Goal: Task Accomplishment & Management: Use online tool/utility

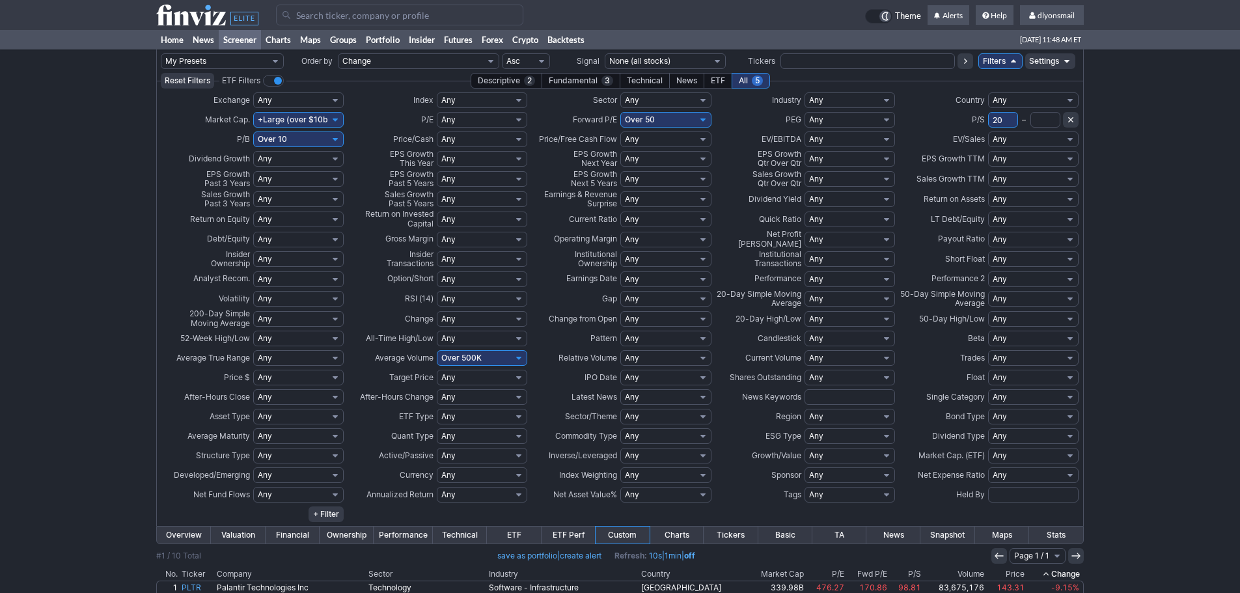
click at [171, 9] on icon at bounding box center [207, 15] width 102 height 21
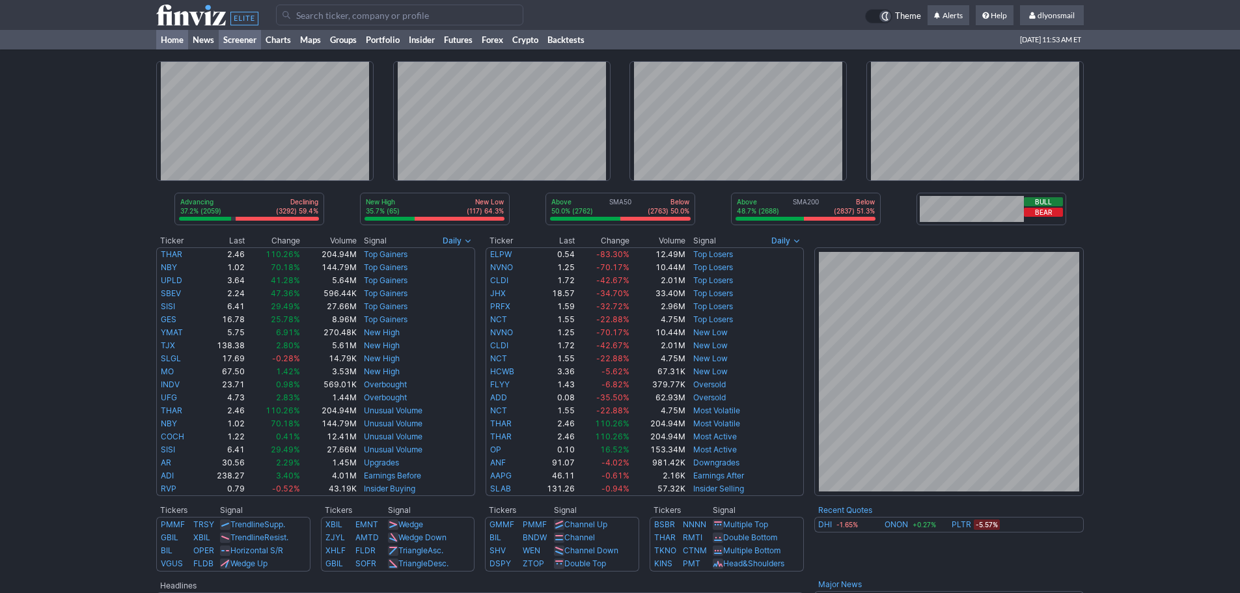
click at [241, 39] on link "Screener" at bounding box center [240, 40] width 42 height 20
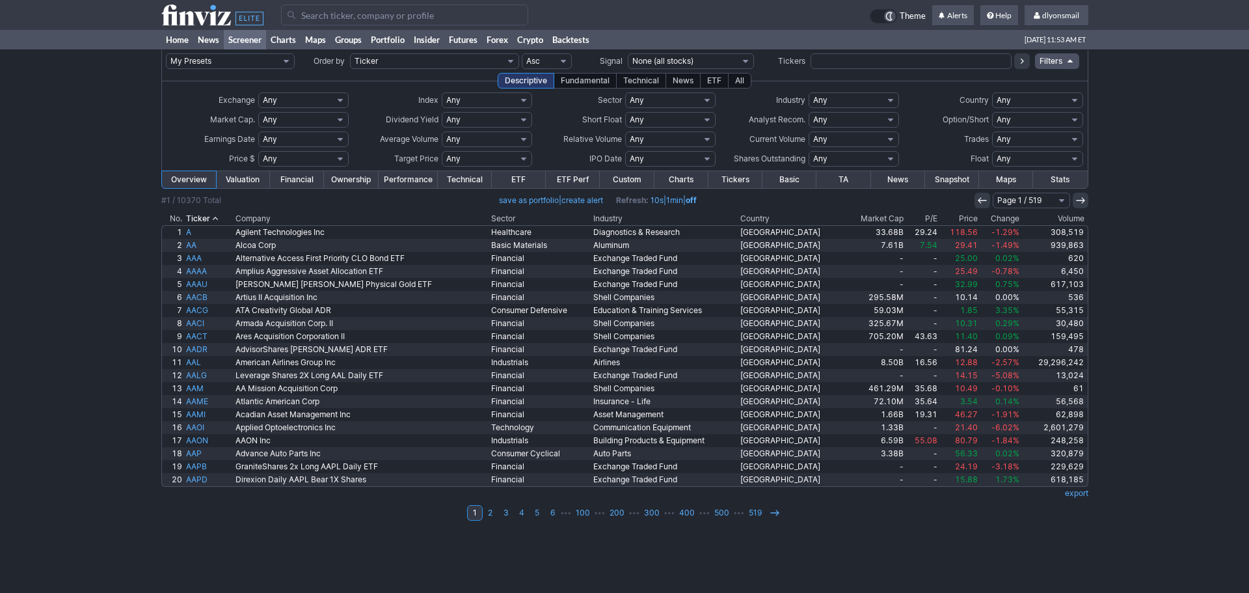
click at [271, 58] on select "My Presets -Save Screen -Edit Screens s: SEZL Screener s: "Priced to Perfection…" at bounding box center [230, 61] width 129 height 16
click at [166, 53] on select "My Presets -Save Screen -Edit Screens s: SEZL Screener s: "Priced to Perfection…" at bounding box center [230, 61] width 129 height 16
select select "My Presets"
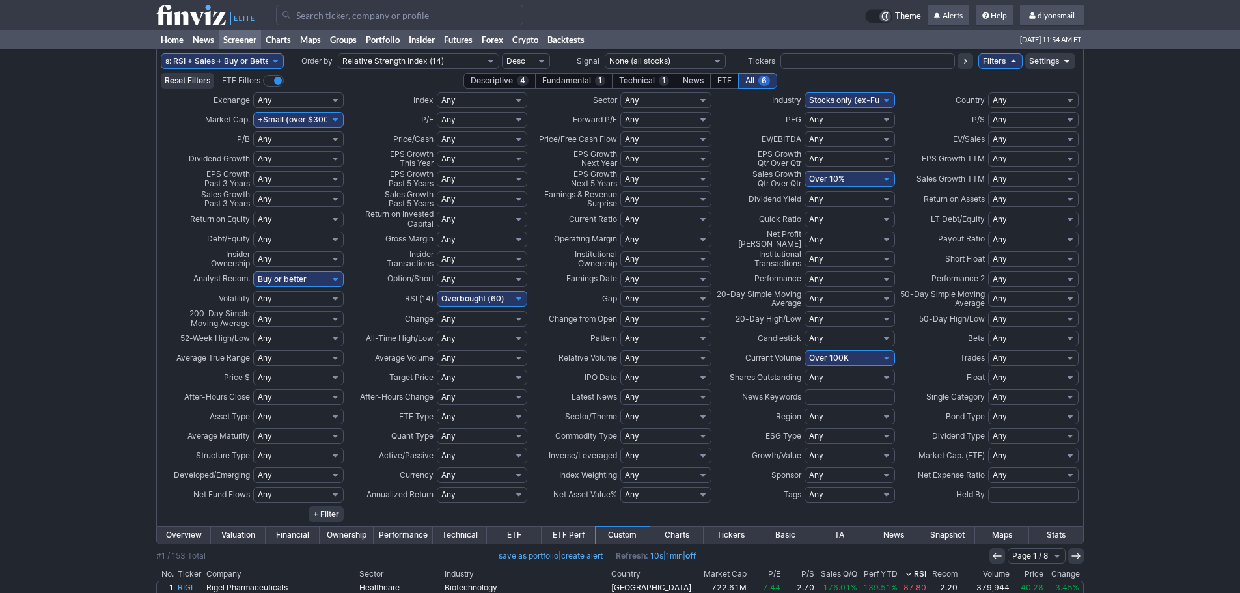
click at [1011, 59] on icon at bounding box center [1013, 61] width 10 height 10
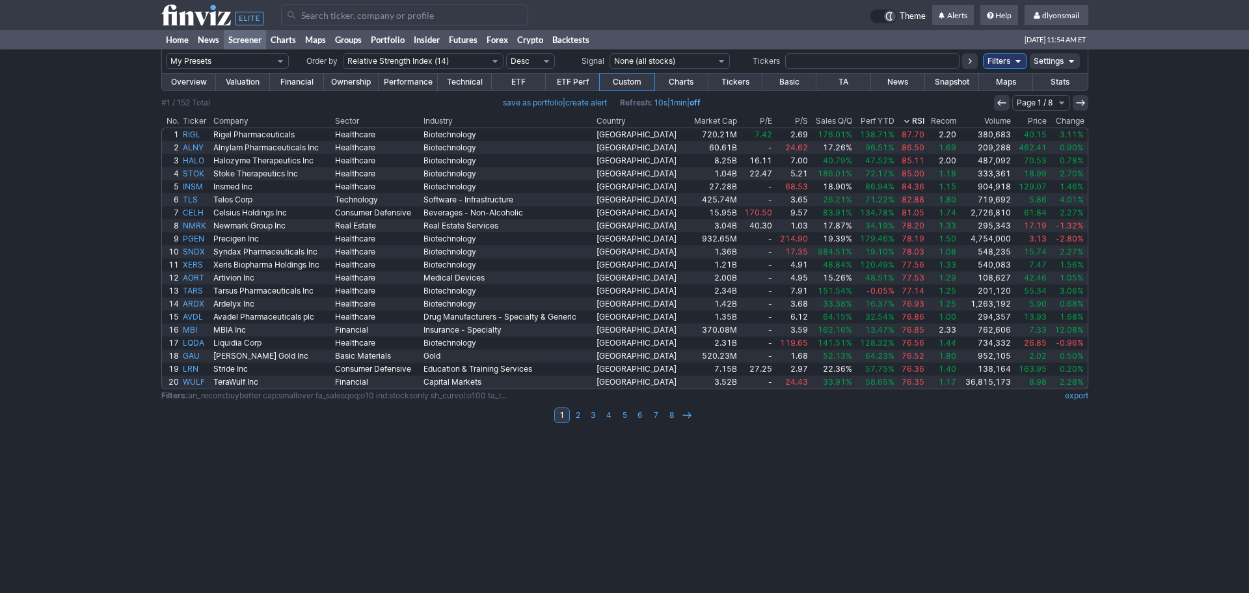
drag, startPoint x: 992, startPoint y: 62, endPoint x: 1002, endPoint y: 66, distance: 10.5
click at [993, 62] on link "Filters" at bounding box center [1005, 61] width 44 height 16
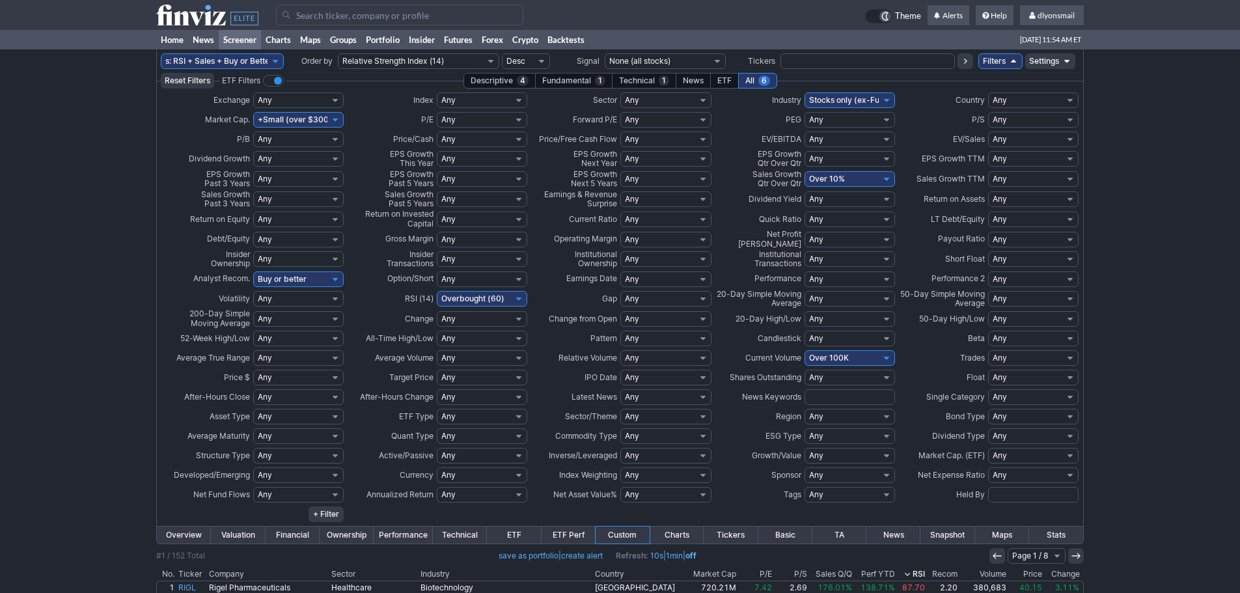
click at [1047, 66] on link "Settings" at bounding box center [1050, 61] width 50 height 16
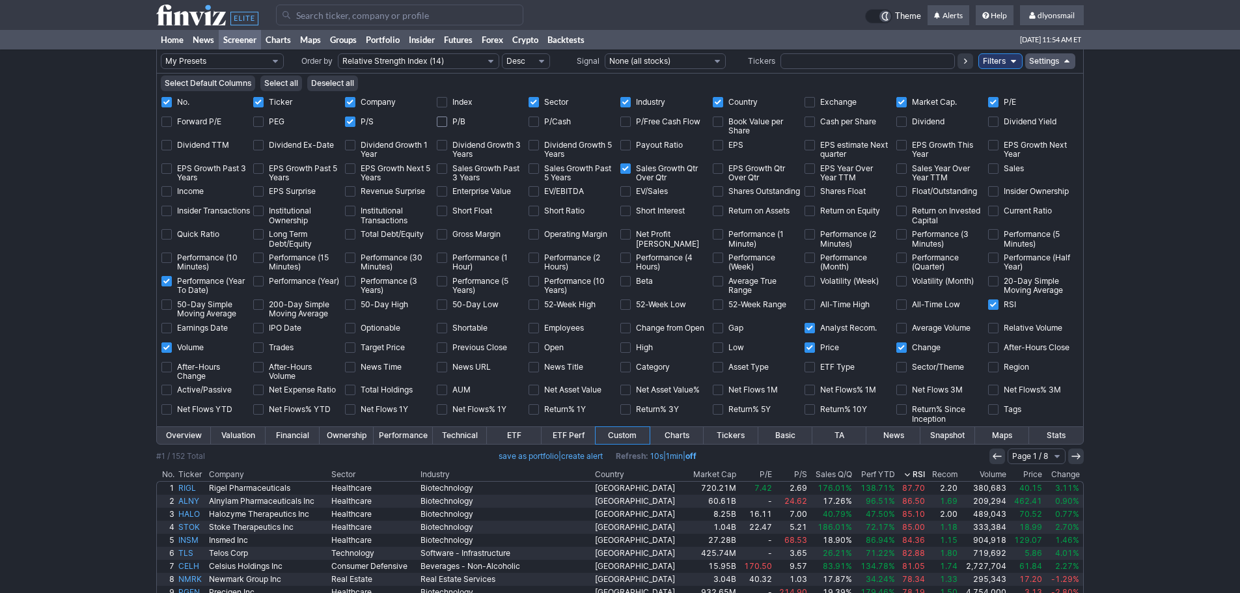
click at [442, 121] on input "P/B" at bounding box center [442, 121] width 10 height 10
checkbox input "true"
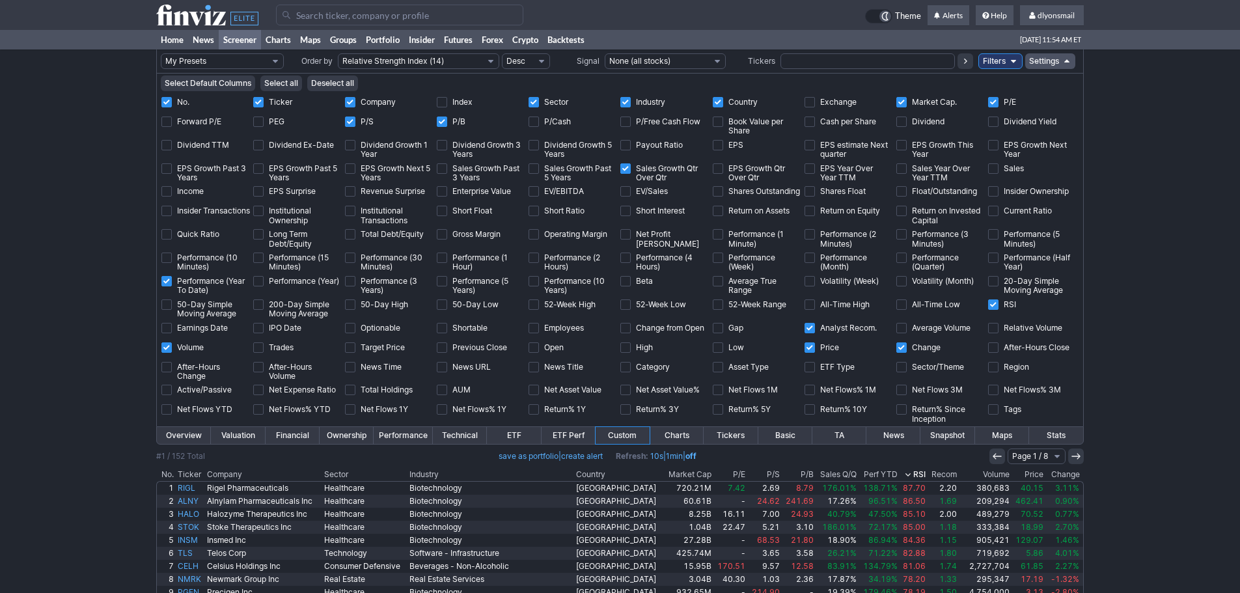
click at [161, 123] on td "Forward P/E" at bounding box center [207, 124] width 92 height 23
click at [168, 122] on input "Forward P/E" at bounding box center [166, 121] width 10 height 10
checkbox input "true"
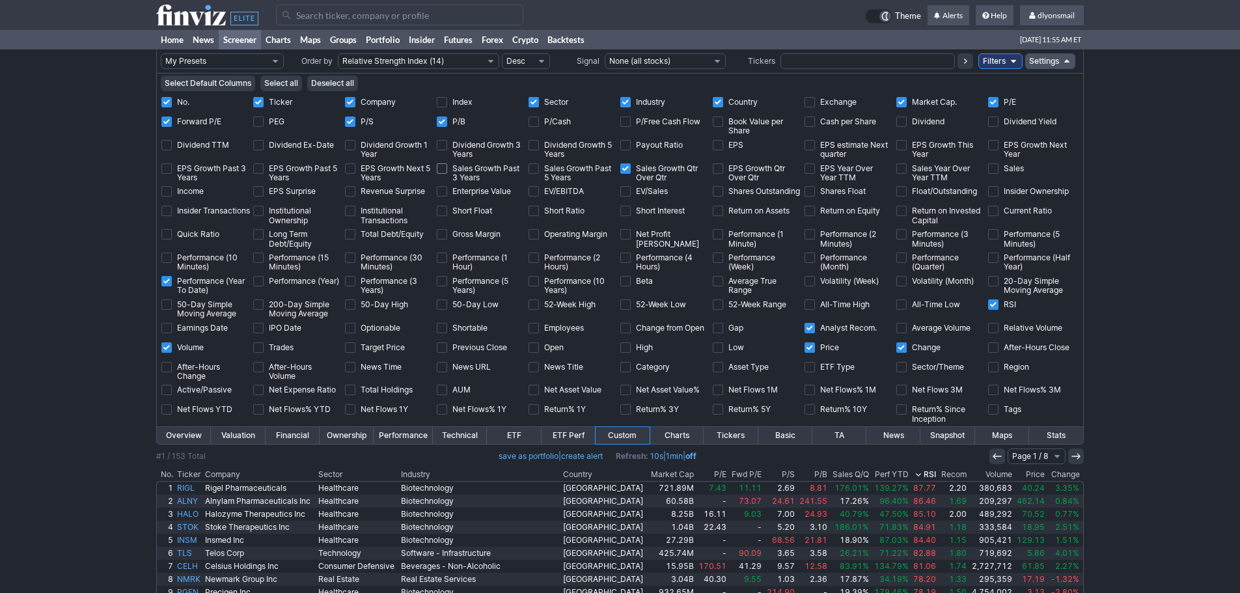
click at [438, 170] on input "Sales Growth Past 3 Years" at bounding box center [442, 168] width 10 height 10
checkbox input "true"
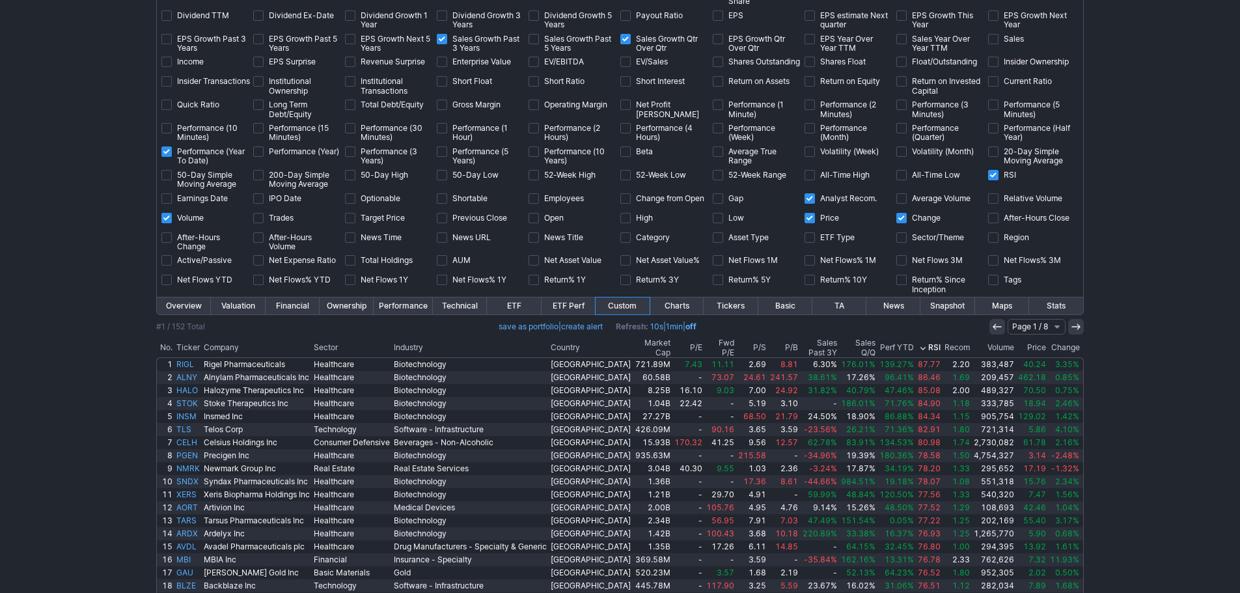
scroll to position [198, 0]
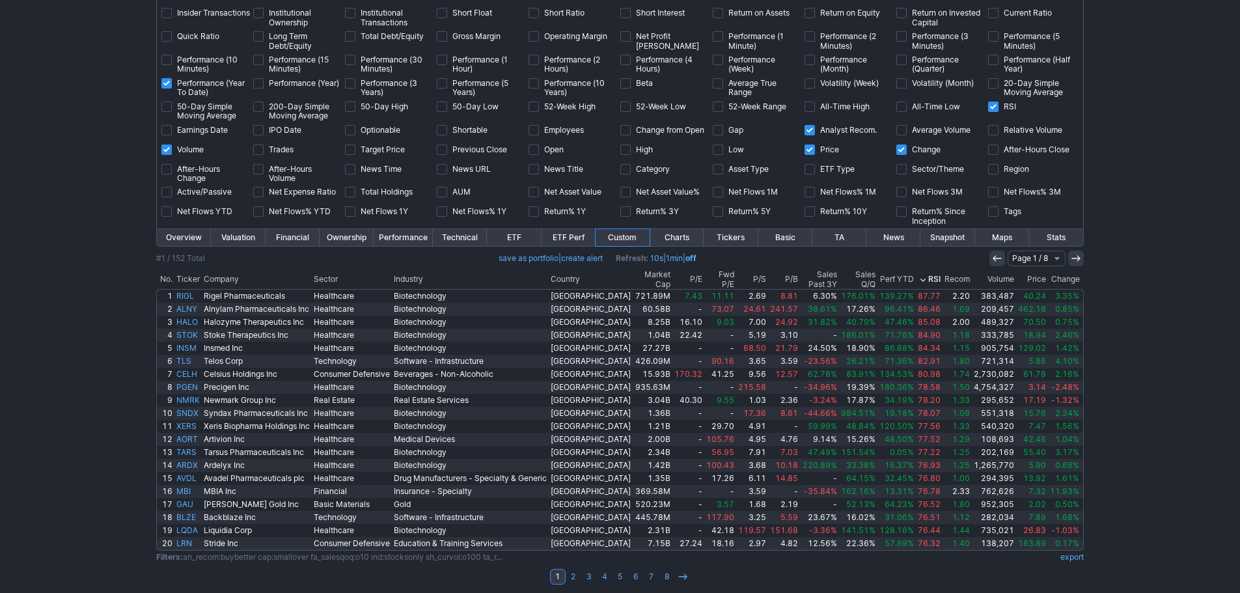
drag, startPoint x: 1208, startPoint y: 284, endPoint x: 1184, endPoint y: 271, distance: 28.3
click at [1208, 281] on div "My Presets -Save Screen -Edit Screens s: SEZL Screener s: "Priced to Perfection…" at bounding box center [620, 225] width 1240 height 747
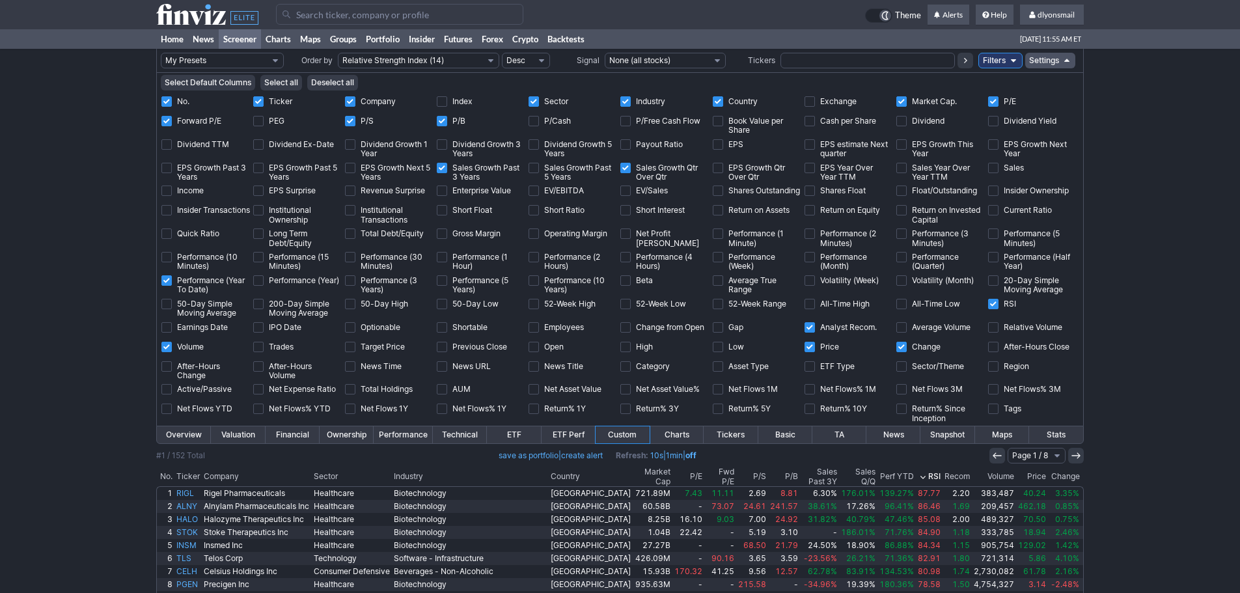
scroll to position [0, 0]
click at [1002, 59] on link "Filters" at bounding box center [1000, 61] width 44 height 16
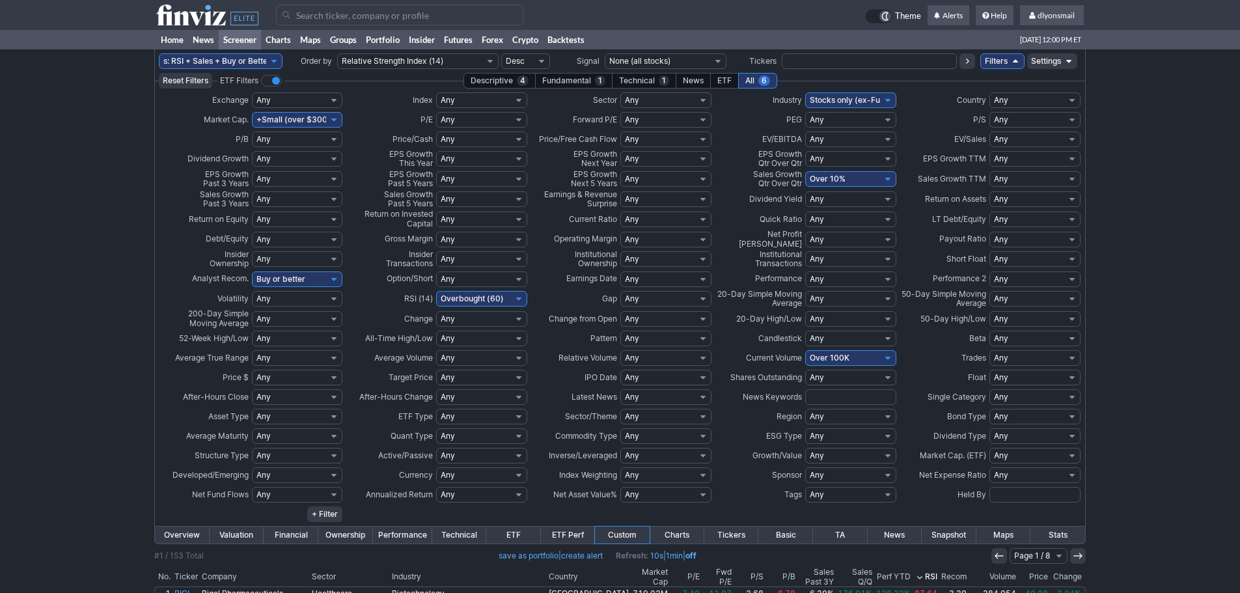
click at [893, 100] on select "Any Stocks only (ex-Funds) Exchange Traded Fund Advertising Agencies Aerospace …" at bounding box center [850, 100] width 91 height 16
select select "biotechnology"
click at [805, 92] on select "Any Stocks only (ex-Funds) Exchange Traded Fund Advertising Agencies Aerospace …" at bounding box center [850, 100] width 91 height 16
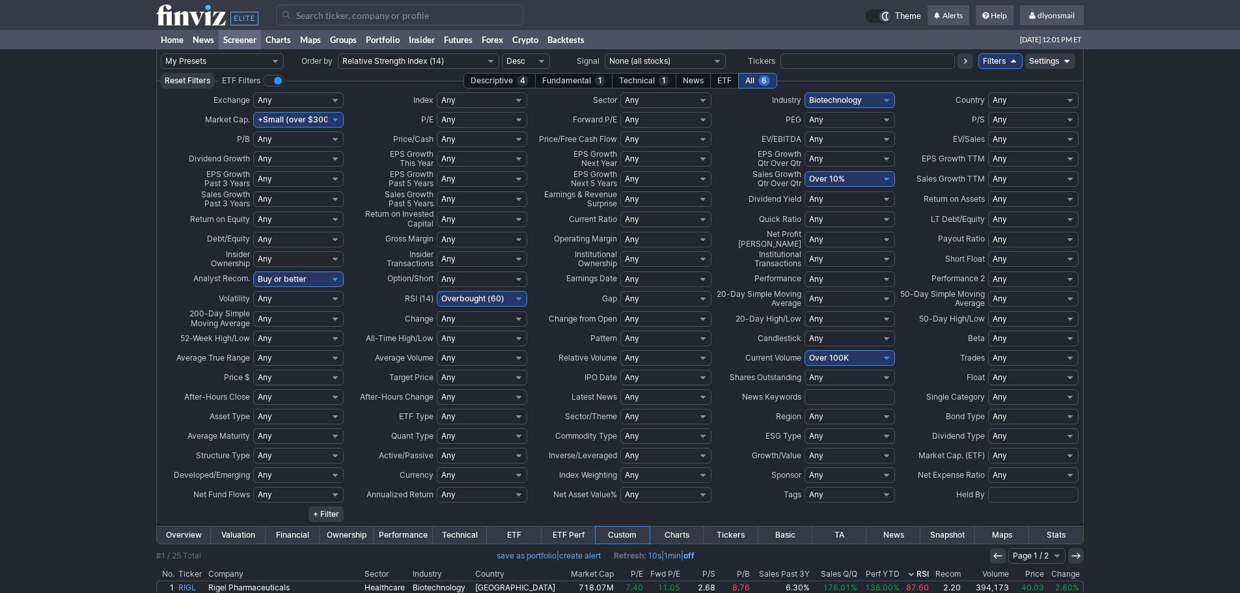
scroll to position [297, 0]
